Goal: Find specific page/section: Find specific page/section

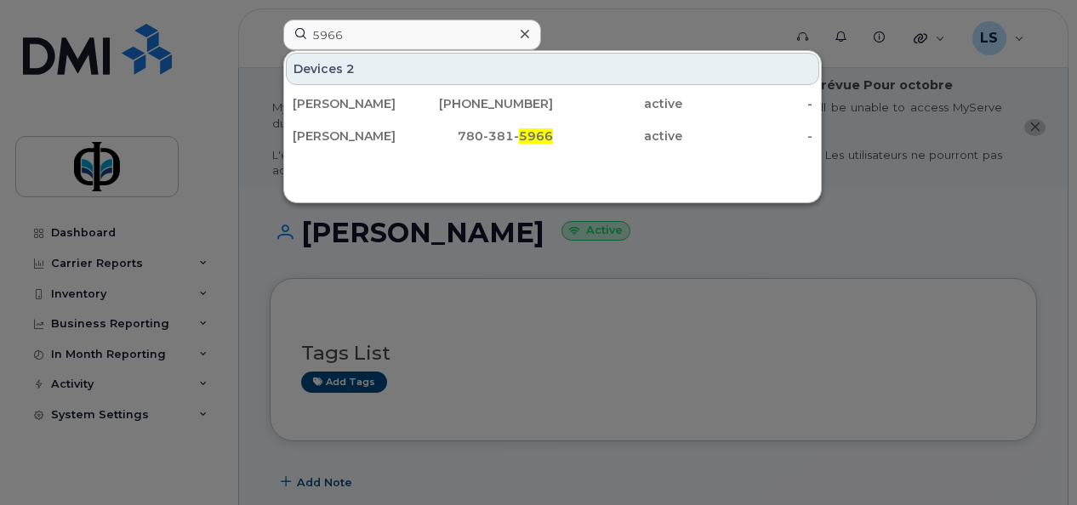
click at [362, 27] on input "5966" at bounding box center [412, 35] width 258 height 31
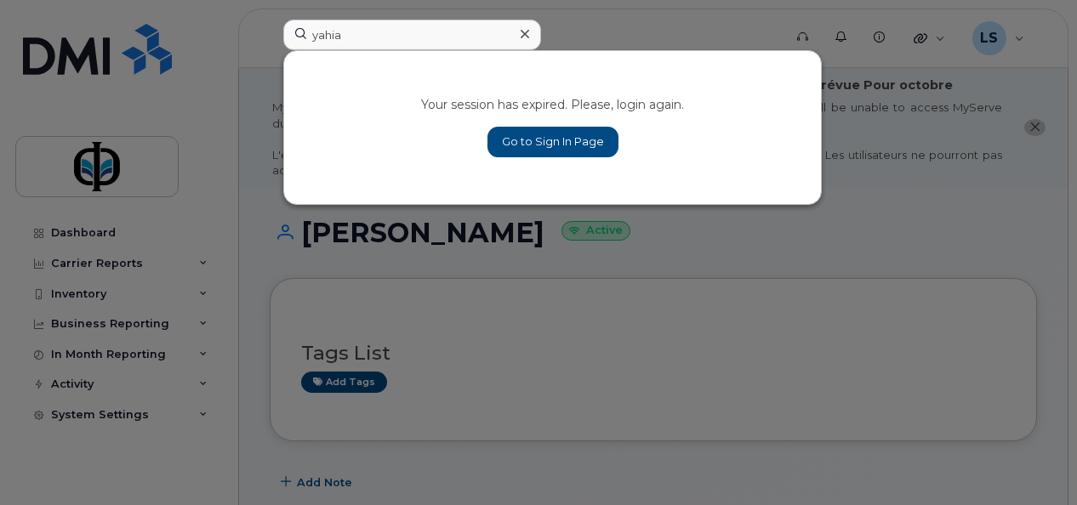
type input "yahia"
click at [567, 153] on link "Go to Sign In Page" at bounding box center [552, 142] width 131 height 31
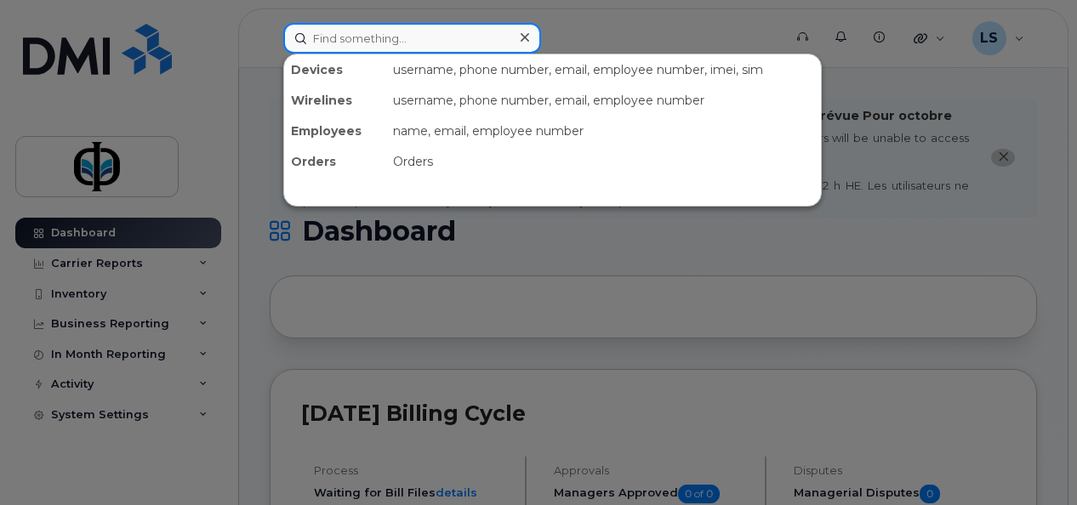
click at [397, 37] on input at bounding box center [412, 38] width 258 height 31
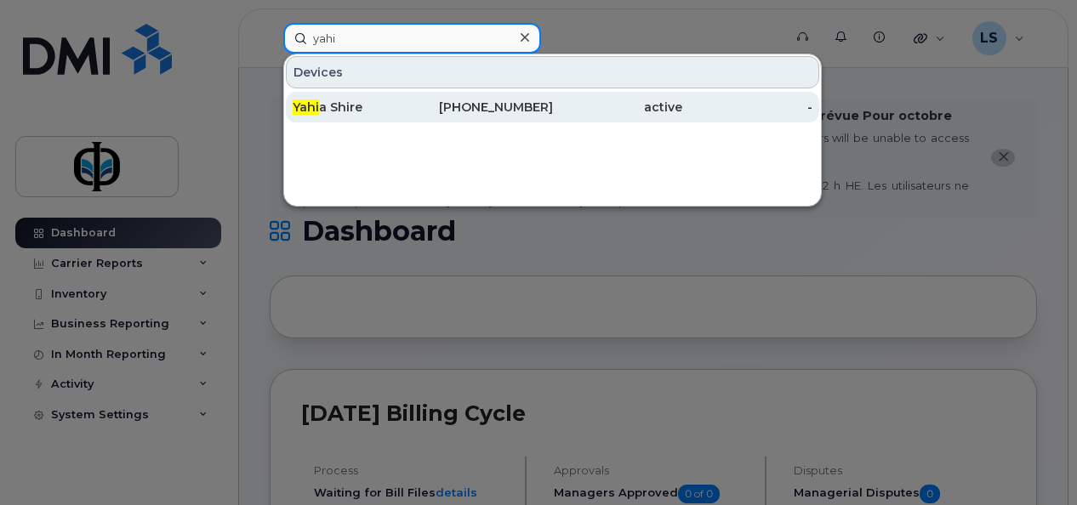
type input "yahi"
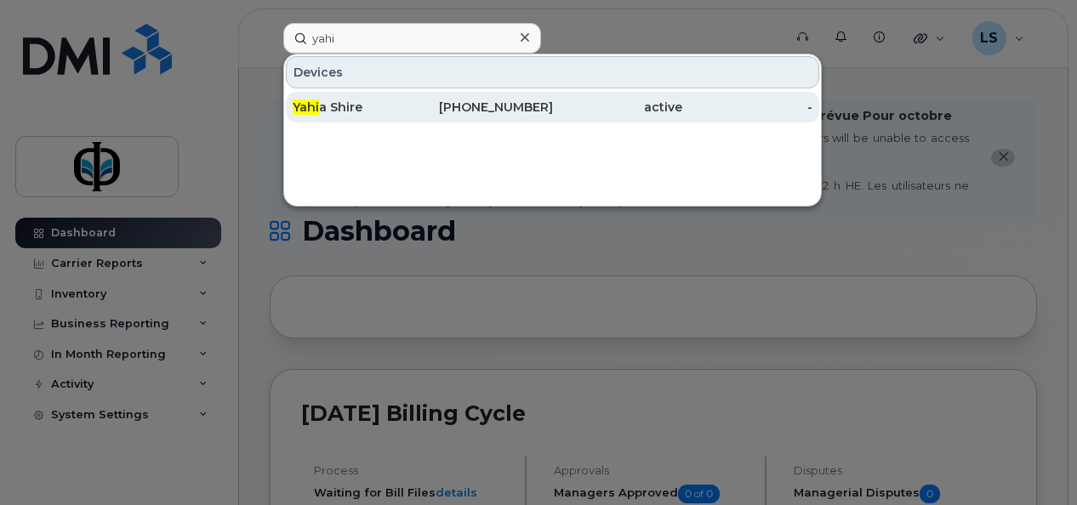
click at [400, 98] on div "Yahi a Shire" at bounding box center [358, 107] width 130 height 31
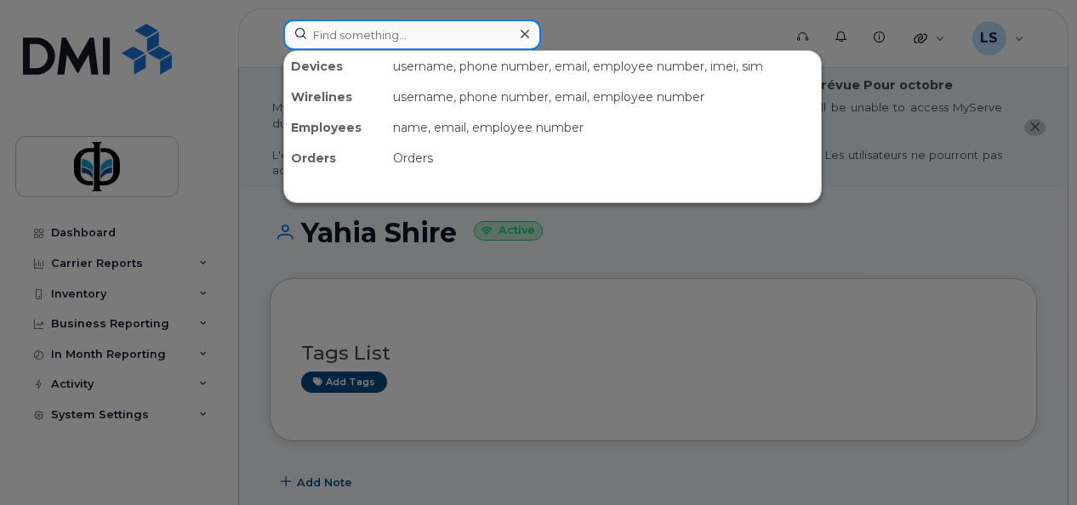
click at [378, 26] on input at bounding box center [412, 35] width 258 height 31
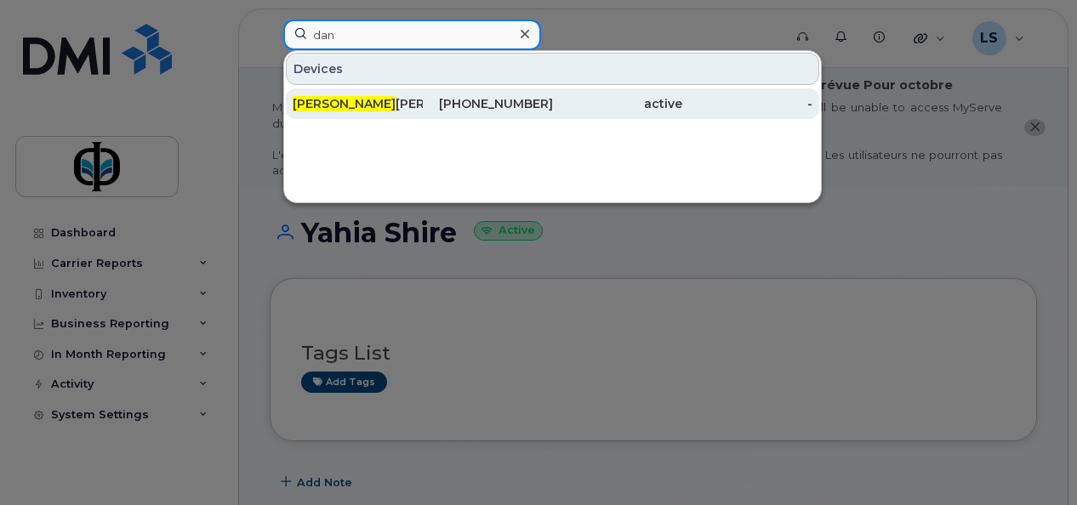
type input "dan"
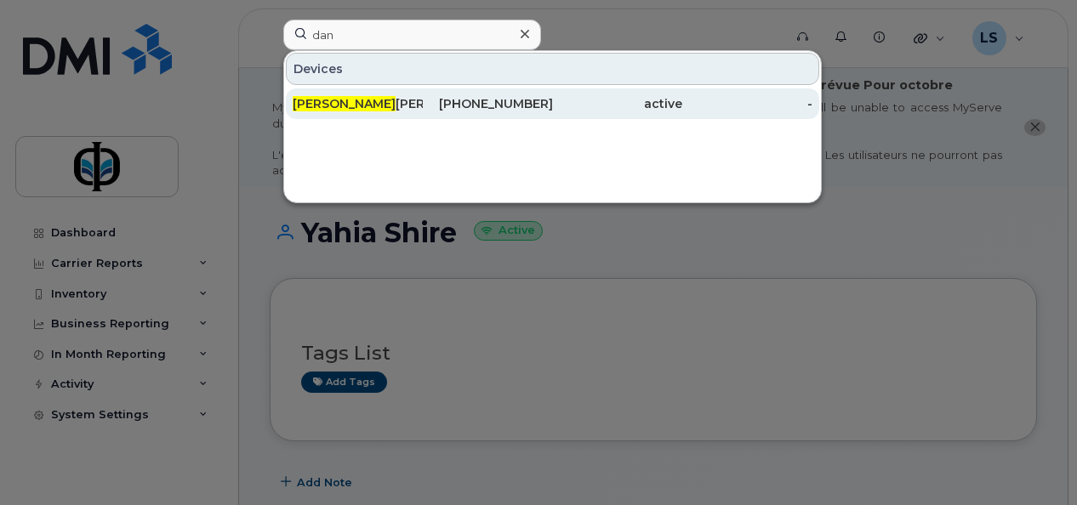
click at [380, 100] on div "Dan ielle Dugal" at bounding box center [358, 103] width 130 height 17
